Goal: Find specific page/section: Find specific page/section

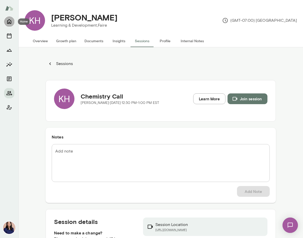
click at [8, 25] on button "Home" at bounding box center [9, 21] width 10 height 10
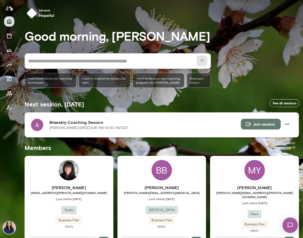
click at [39, 124] on icon at bounding box center [37, 124] width 5 height 5
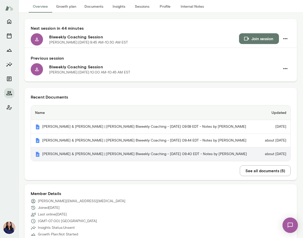
scroll to position [35, 0]
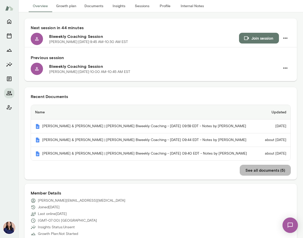
click at [269, 169] on button "See all documents ( 5 )" at bounding box center [265, 170] width 51 height 11
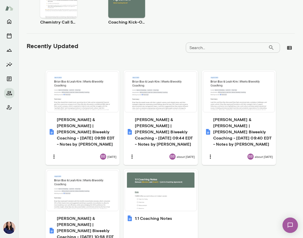
scroll to position [188, 0]
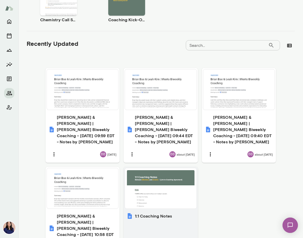
click at [161, 184] on div at bounding box center [160, 188] width 67 height 36
